Goal: Communication & Community: Answer question/provide support

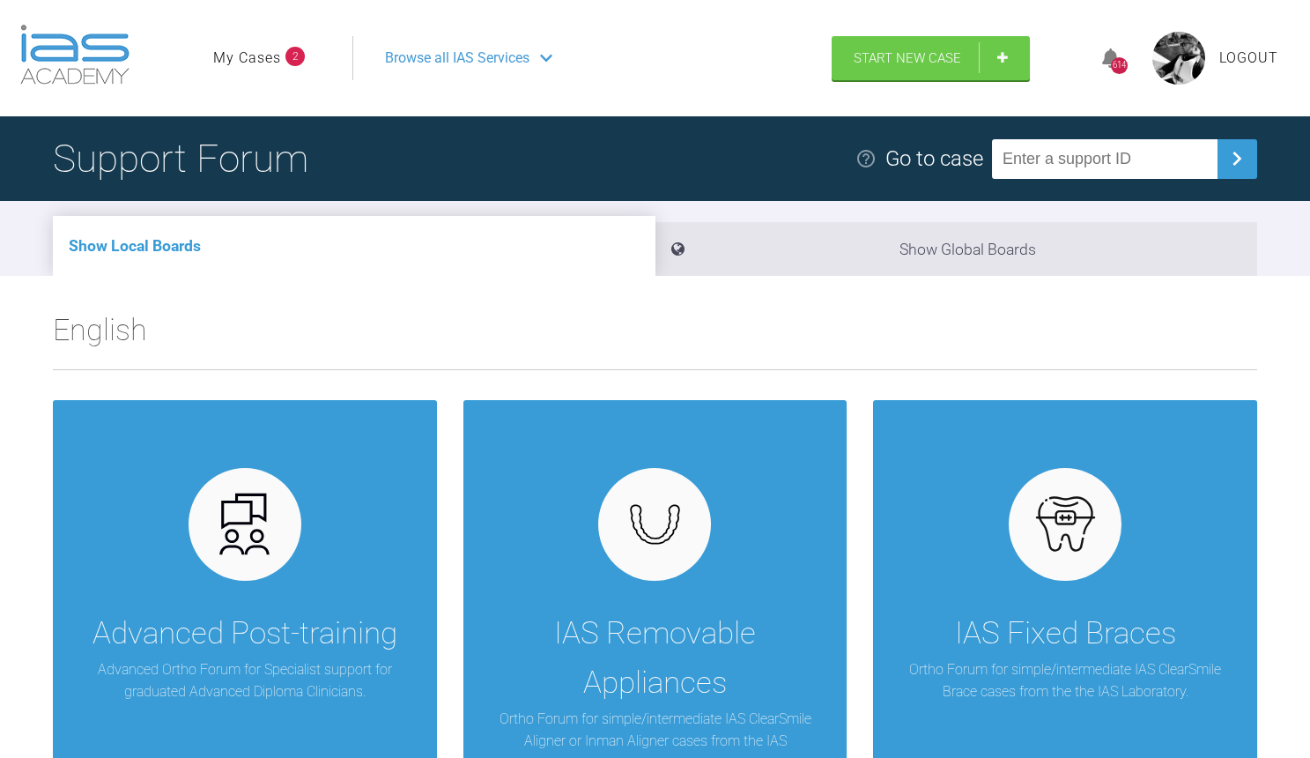
click at [259, 58] on link "My Cases" at bounding box center [247, 58] width 68 height 23
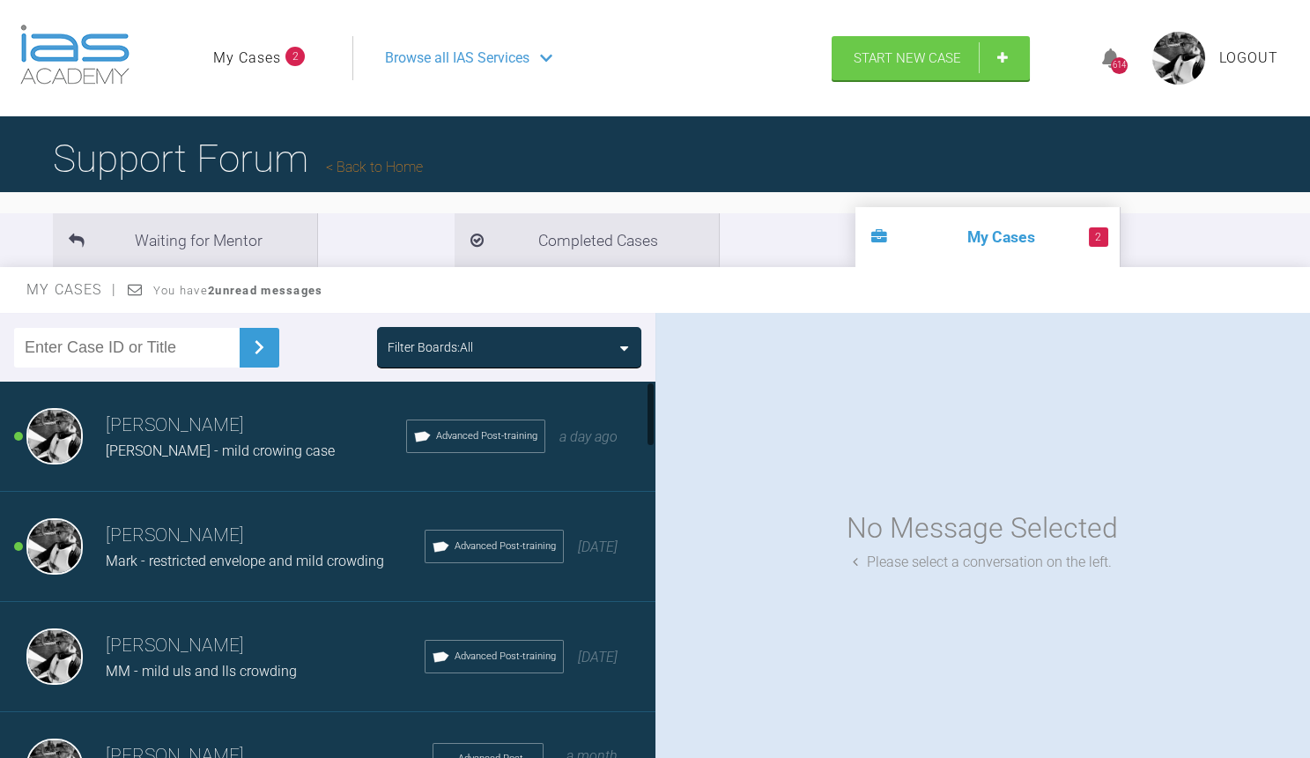
click at [222, 531] on h3 "[PERSON_NAME]" at bounding box center [265, 536] width 319 height 30
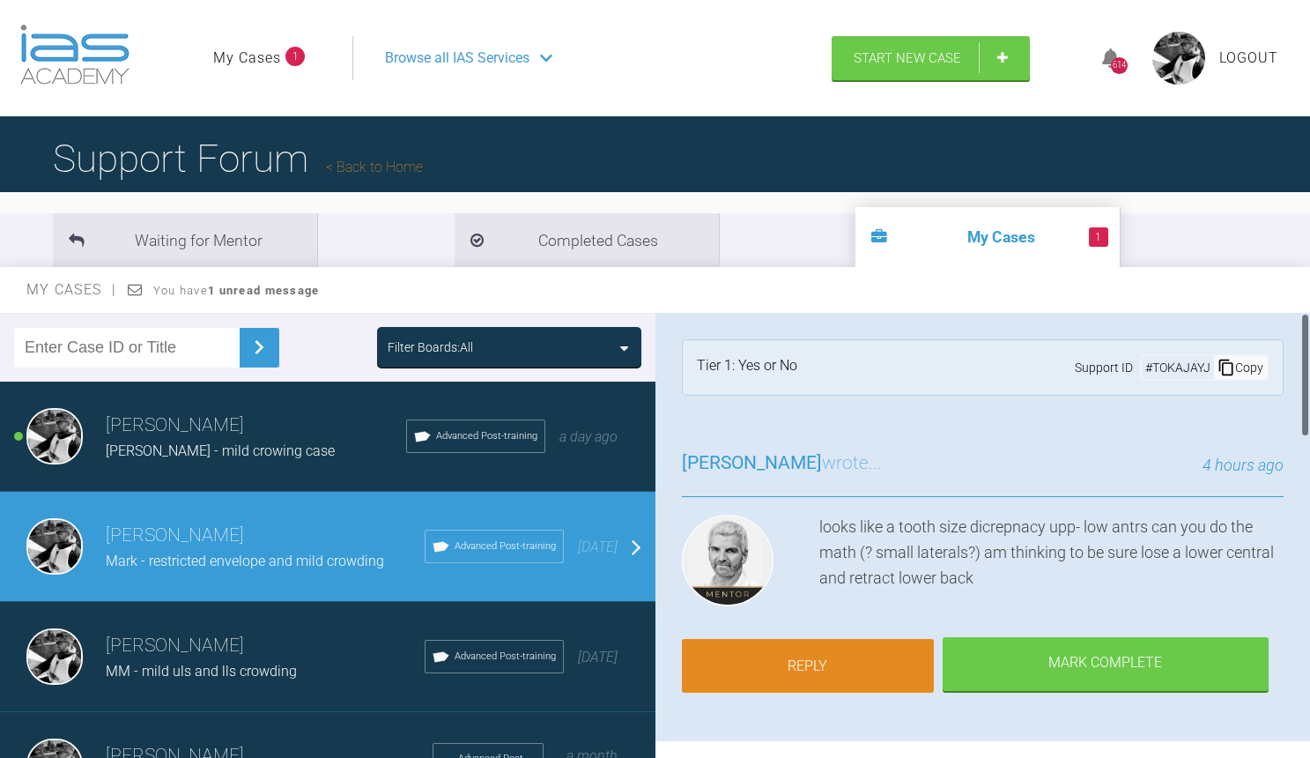
click at [811, 662] on link "Reply" at bounding box center [808, 666] width 252 height 55
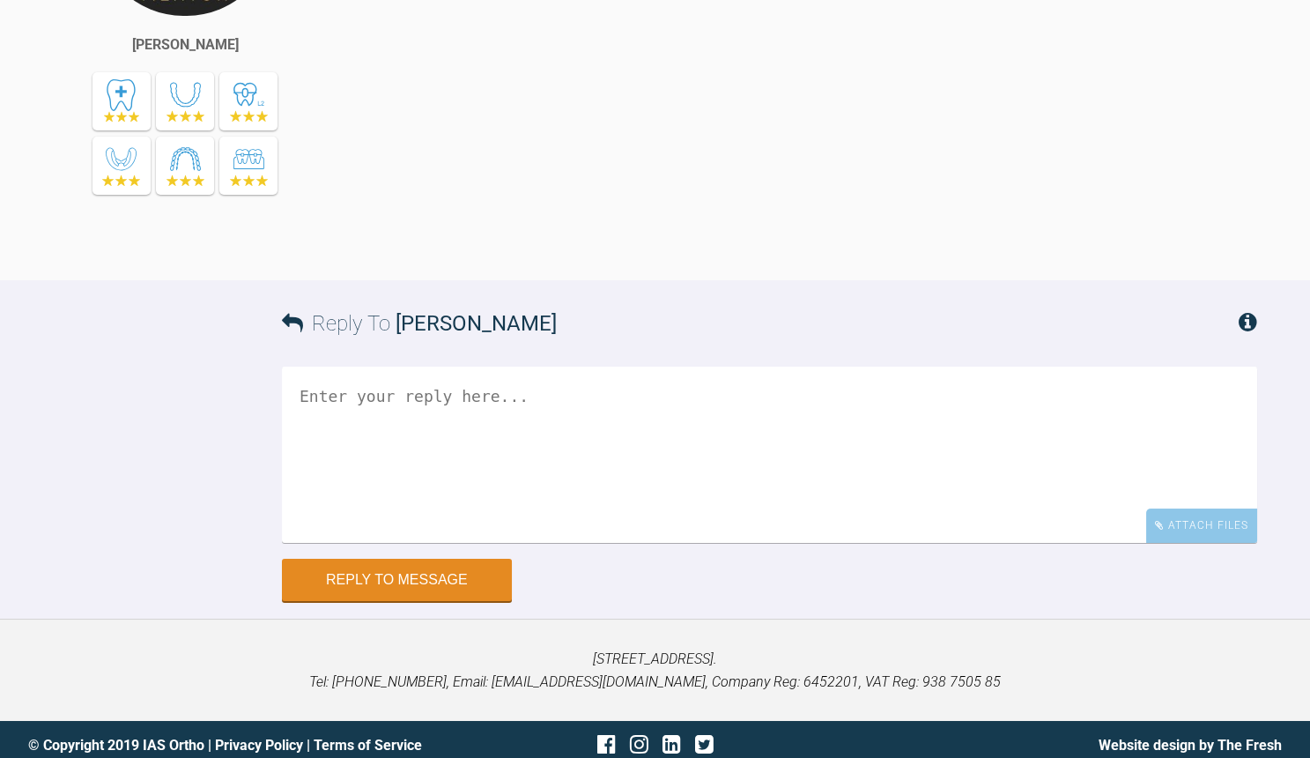
scroll to position [1557, 0]
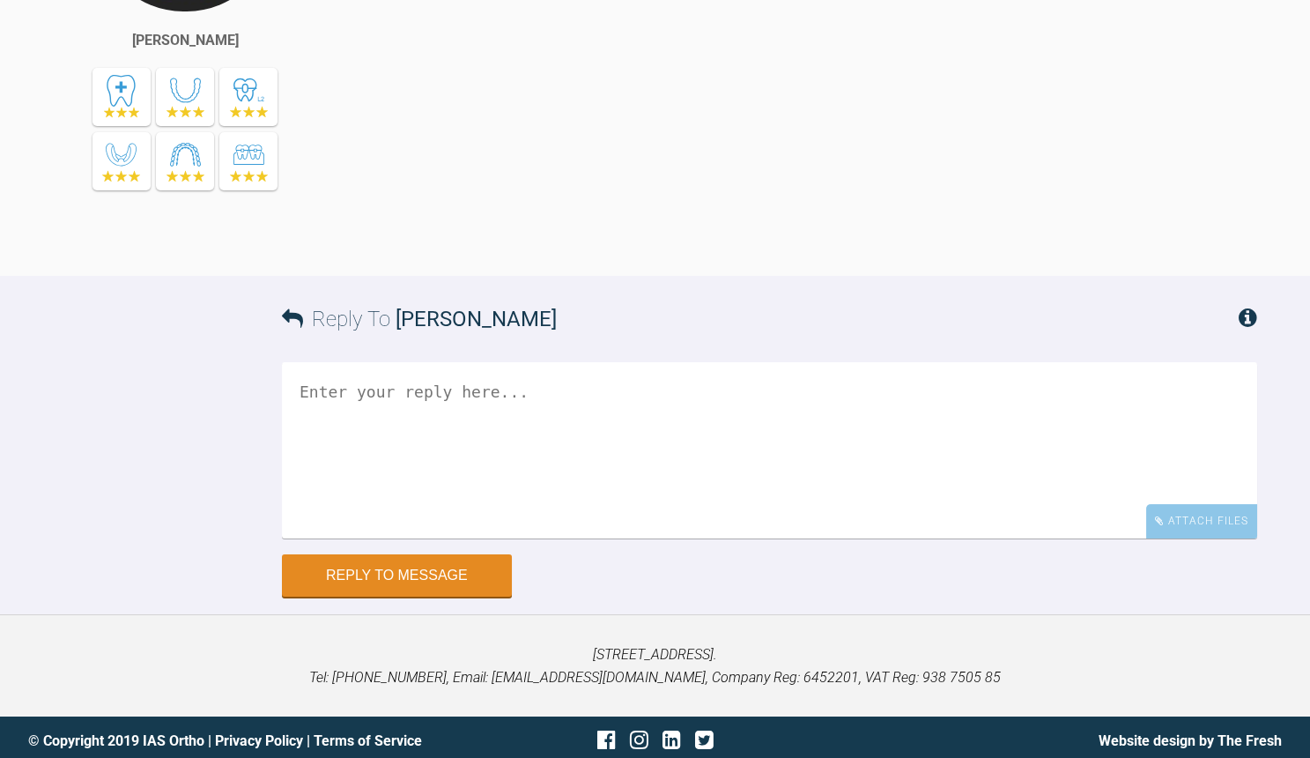
click at [511, 538] on textarea at bounding box center [769, 450] width 975 height 176
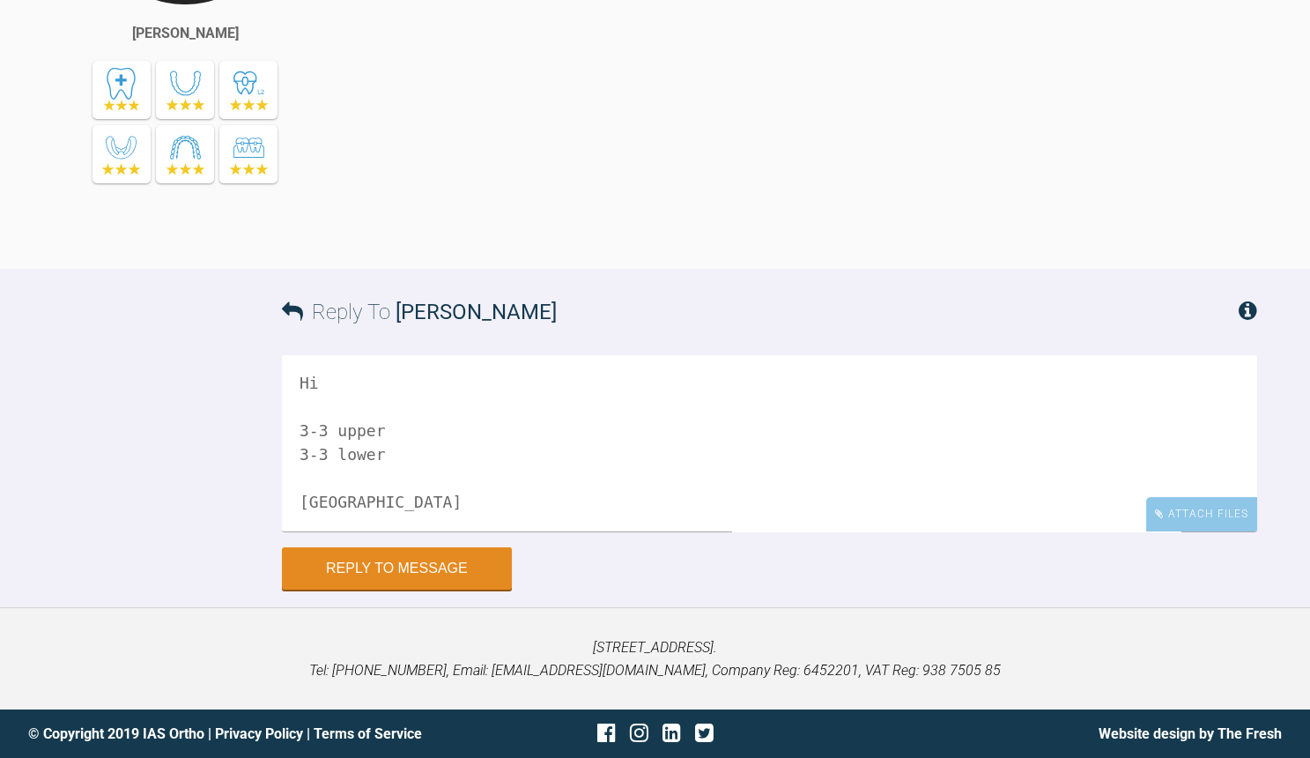
scroll to position [1805, 0]
click at [459, 427] on textarea "Hi 3-3 upper 3-3 lower [GEOGRAPHIC_DATA]" at bounding box center [769, 443] width 975 height 176
click at [464, 397] on textarea "Hi 3-3 upper 46.5mm 3-3 lower 34.7mm [GEOGRAPHIC_DATA]" at bounding box center [769, 443] width 975 height 176
click at [494, 494] on textarea "Hi ur2 6.3mm ul2 7mm 3-3 upper 46.5mm 3-3 lower 34.7mm [GEOGRAPHIC_DATA]" at bounding box center [769, 443] width 975 height 176
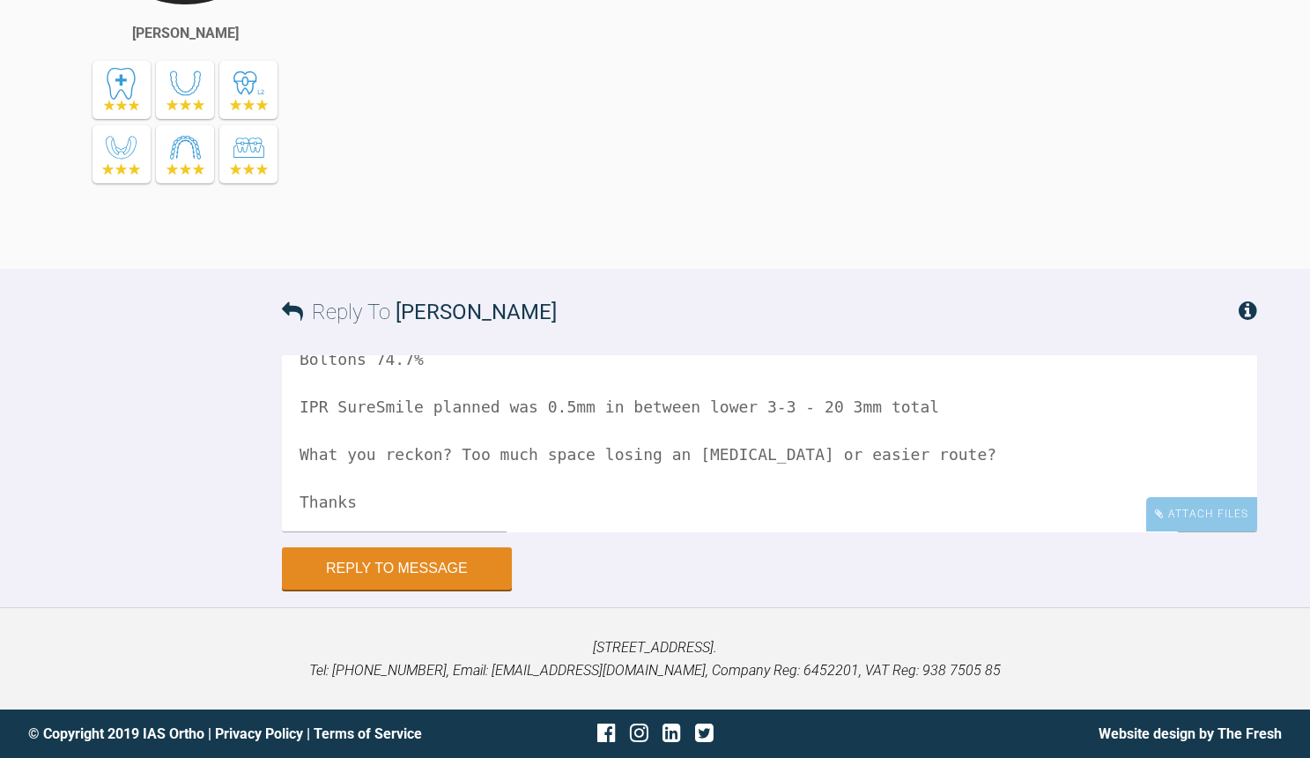
scroll to position [1805, 0]
type textarea "Hi ur2 6.3mm ul2 7mm 3-3 upper 46.5mm 3-3 lower 34.7mm Boltons 74.7% IPR SureSm…"
click at [423, 570] on button "Reply to Message" at bounding box center [397, 570] width 230 height 42
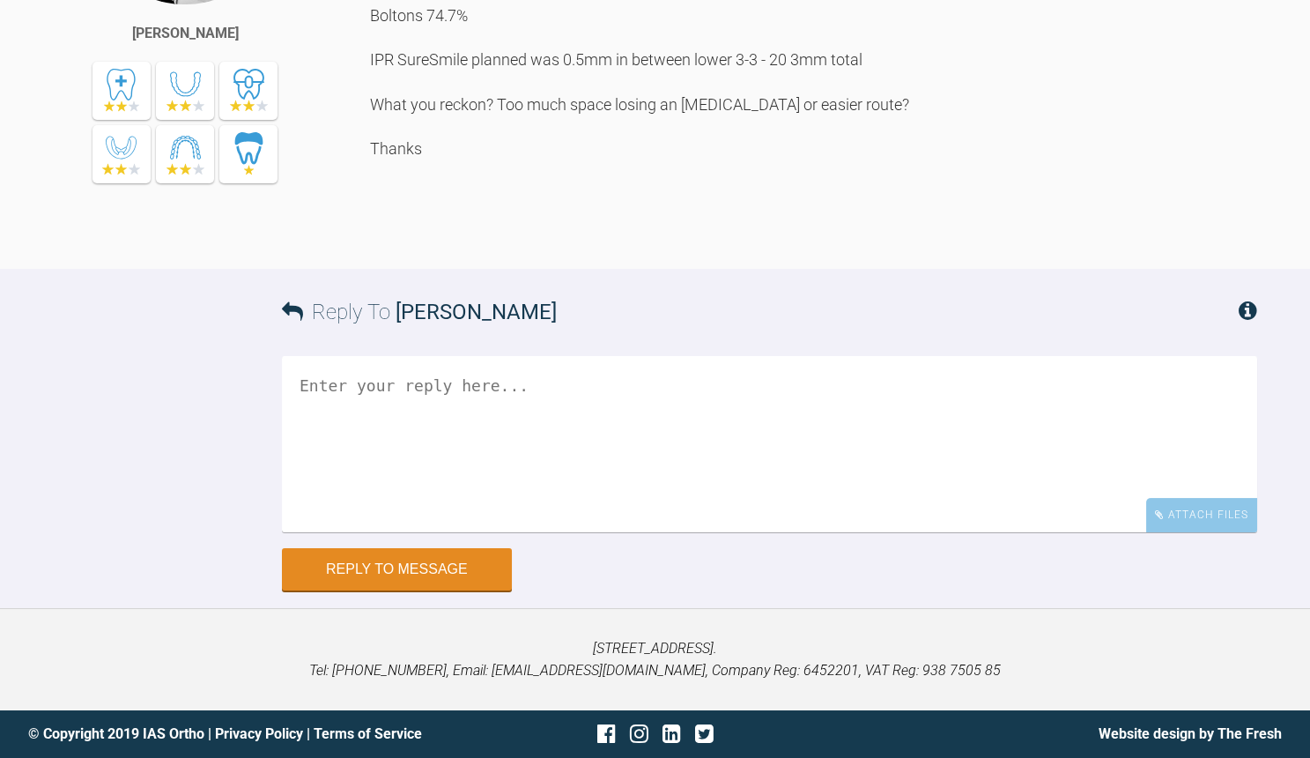
scroll to position [2208, 0]
click at [641, 532] on textarea at bounding box center [769, 444] width 975 height 176
type textarea "*so 3mm total (NOT 20!)"
click at [410, 581] on button "Reply to Message" at bounding box center [397, 571] width 230 height 42
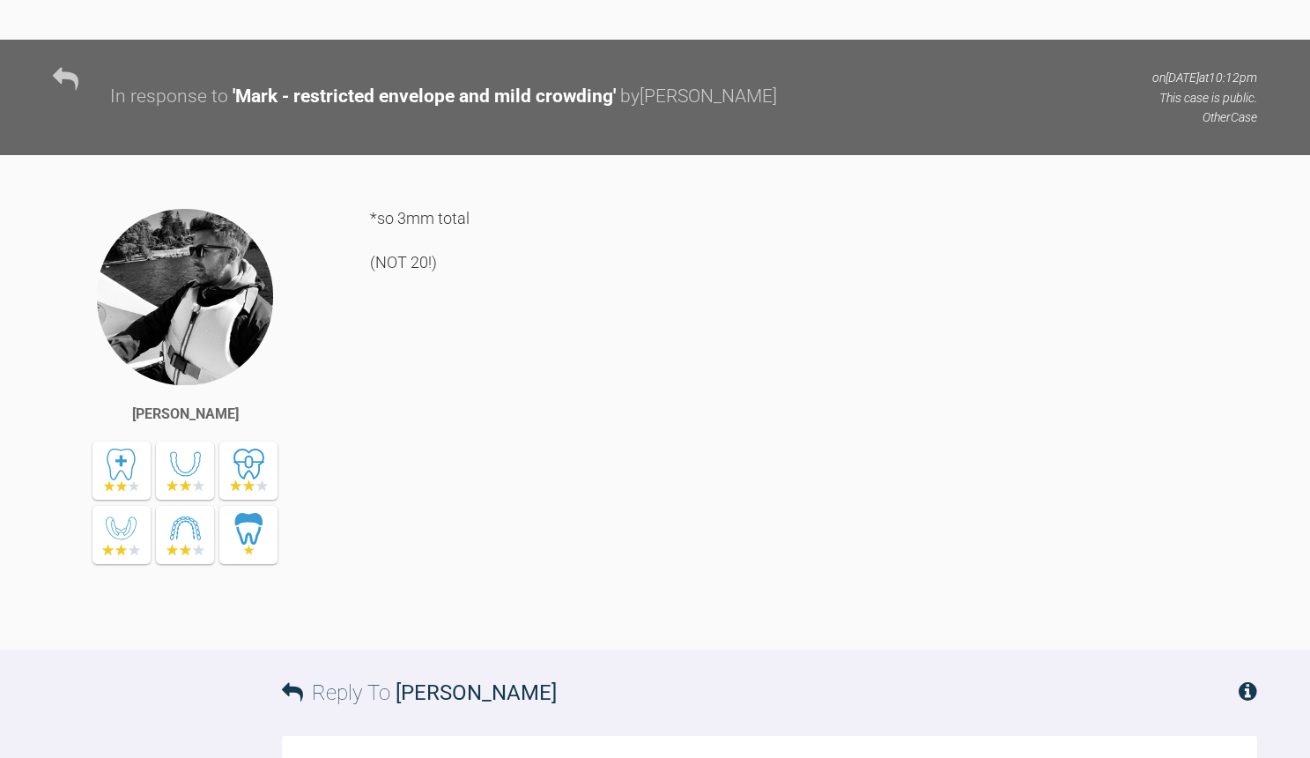
scroll to position [2955, 0]
